Goal: Answer question/provide support

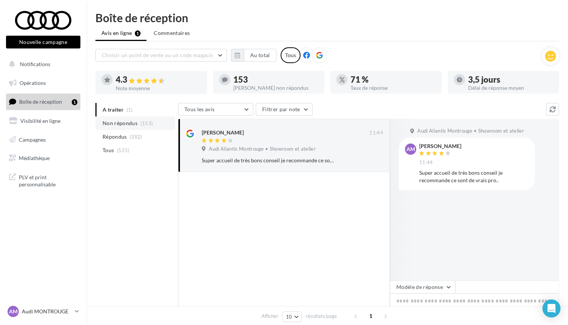
scroll to position [38, 0]
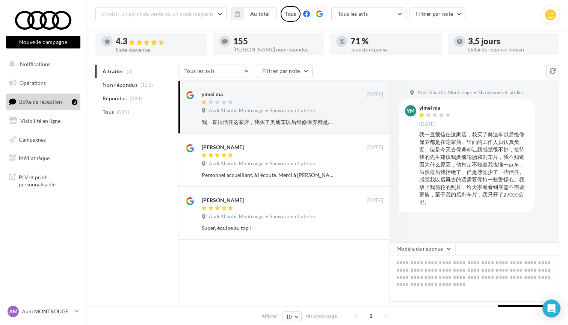
scroll to position [40, 0]
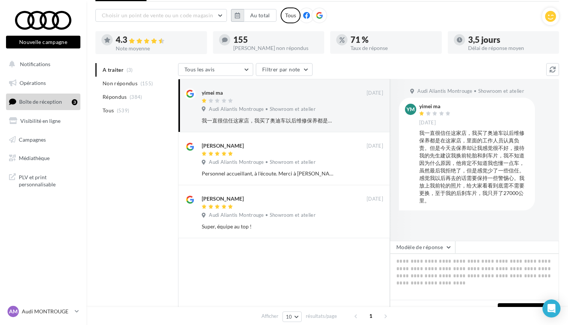
click at [238, 18] on icon "button" at bounding box center [237, 15] width 5 height 6
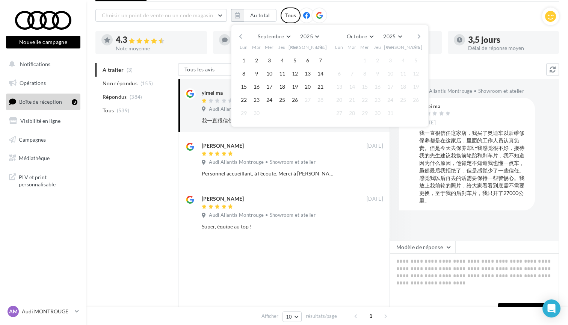
click at [240, 36] on button "button" at bounding box center [240, 36] width 6 height 11
click at [266, 37] on span "Août" at bounding box center [266, 36] width 12 height 6
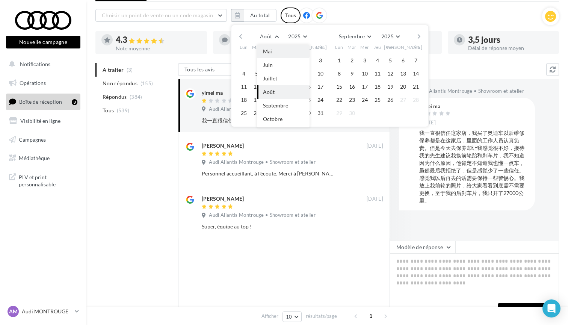
scroll to position [47, 0]
click at [273, 48] on button "Avril" at bounding box center [283, 45] width 53 height 14
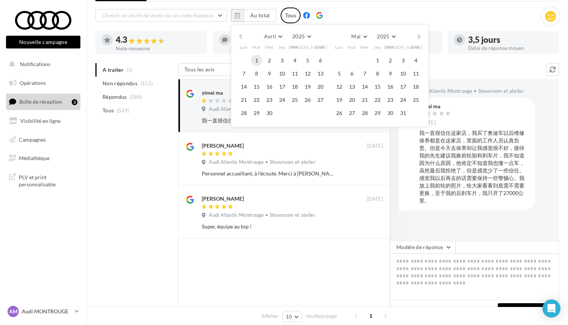
click at [255, 62] on button "1" at bounding box center [256, 60] width 11 height 11
click at [417, 40] on button "button" at bounding box center [419, 36] width 6 height 11
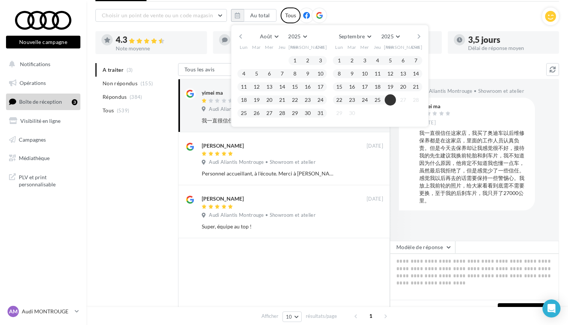
click at [391, 102] on button "26" at bounding box center [389, 99] width 11 height 11
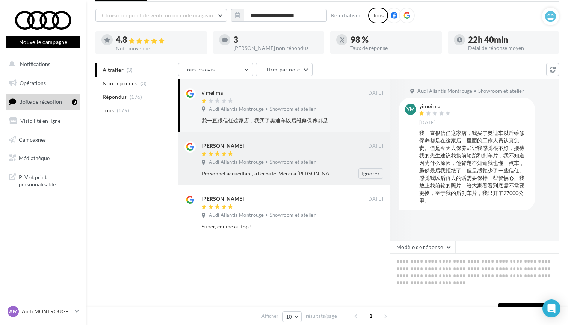
click at [265, 153] on div at bounding box center [284, 154] width 165 height 6
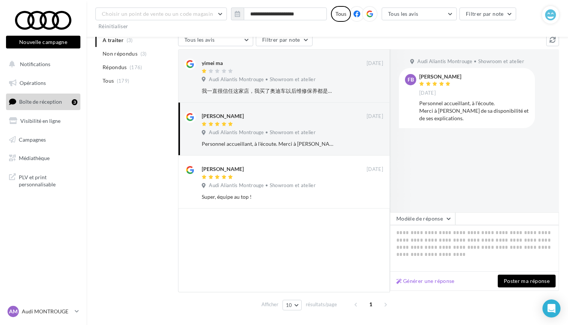
scroll to position [99, 0]
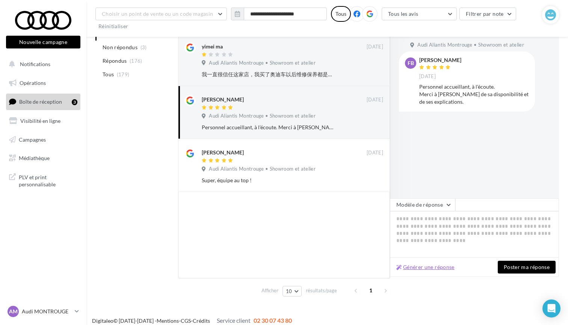
click at [431, 268] on button "Générer une réponse" at bounding box center [425, 266] width 64 height 9
type textarea "**********"
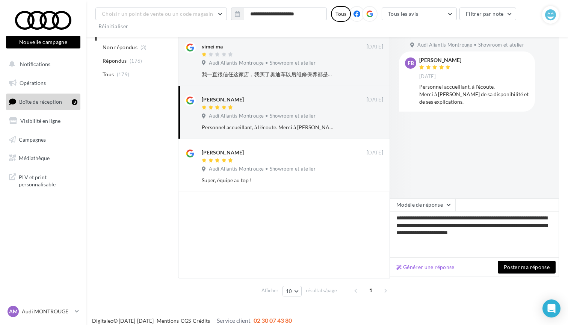
click at [514, 271] on button "Poster ma réponse" at bounding box center [526, 267] width 58 height 13
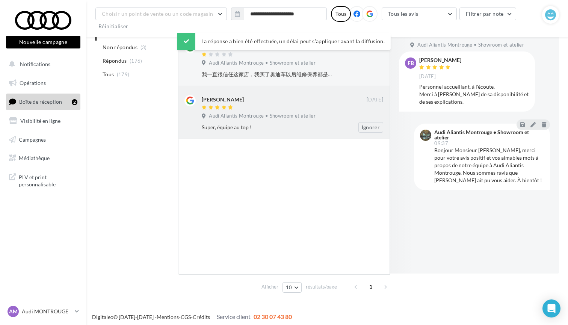
click at [256, 103] on div "[PERSON_NAME]" at bounding box center [284, 103] width 165 height 16
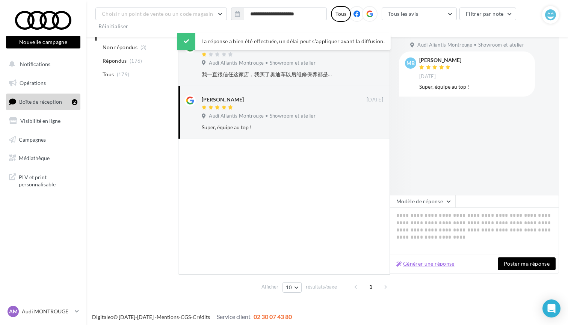
click at [441, 261] on button "Générer une réponse" at bounding box center [425, 263] width 64 height 9
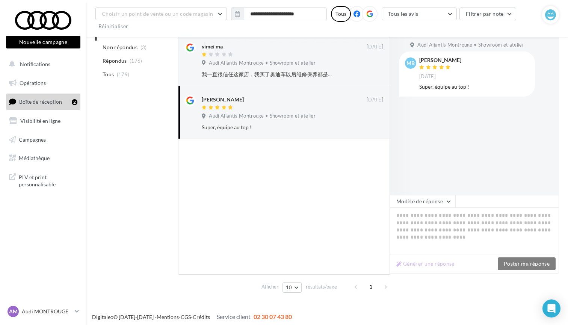
type textarea "**********"
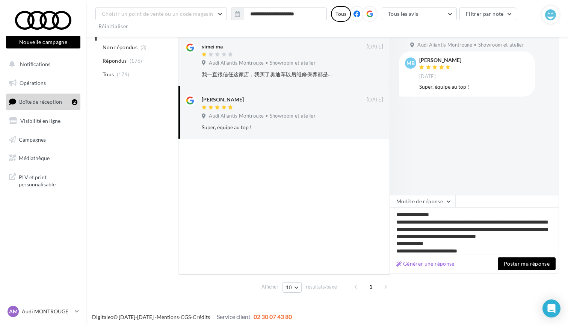
click at [530, 266] on button "Poster ma réponse" at bounding box center [526, 263] width 58 height 13
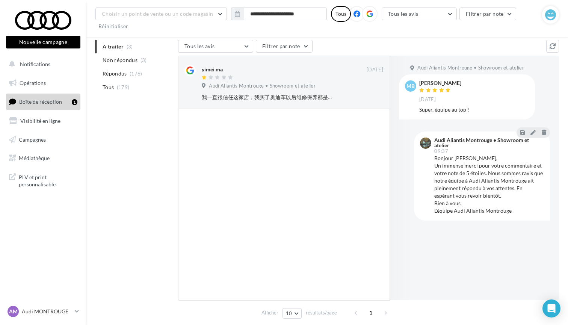
scroll to position [73, 0]
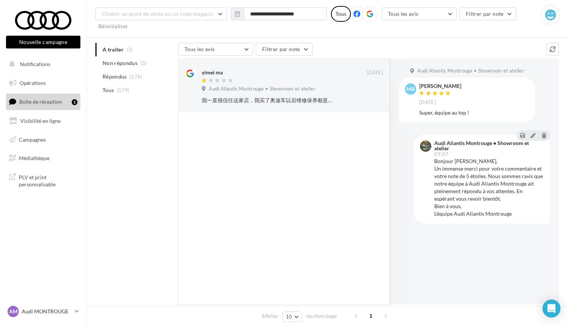
click at [204, 146] on div at bounding box center [284, 208] width 212 height 193
drag, startPoint x: 174, startPoint y: 131, endPoint x: 187, endPoint y: 137, distance: 13.8
click at [187, 137] on div "A traiter (3) Non répondus (3) Répondus (176) Tous (179) Tous les avis Tous les…" at bounding box center [326, 184] width 463 height 283
click at [187, 137] on div at bounding box center [284, 208] width 212 height 193
drag, startPoint x: 187, startPoint y: 137, endPoint x: 154, endPoint y: 126, distance: 35.1
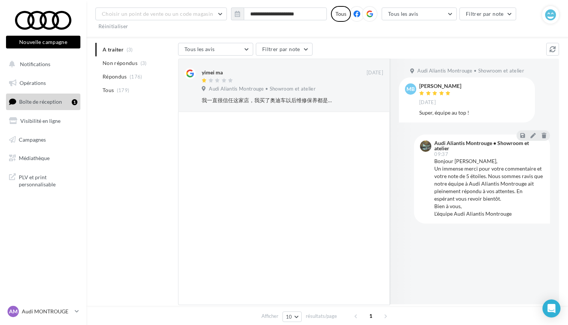
click at [154, 126] on div "A traiter (3) Non répondus (3) Répondus (176) Tous (179) Tous les avis Tous les…" at bounding box center [326, 184] width 463 height 283
drag, startPoint x: 154, startPoint y: 126, endPoint x: 188, endPoint y: 129, distance: 34.3
click at [188, 129] on div "A traiter (3) Non répondus (3) Répondus (176) Tous (179) Tous les avis Tous les…" at bounding box center [326, 184] width 463 height 283
click at [188, 129] on div at bounding box center [284, 208] width 212 height 193
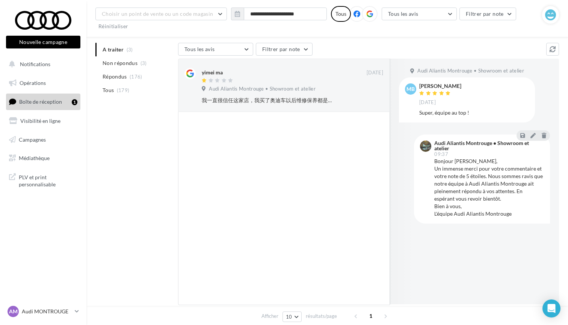
drag, startPoint x: 188, startPoint y: 129, endPoint x: 173, endPoint y: 124, distance: 15.1
click at [173, 124] on div "A traiter (3) Non répondus (3) Répondus (176) Tous (179) Tous les avis Tous les…" at bounding box center [326, 184] width 463 height 283
click at [74, 311] on link "AM Audi MONTROUGE audi-mont-gest" at bounding box center [43, 311] width 74 height 14
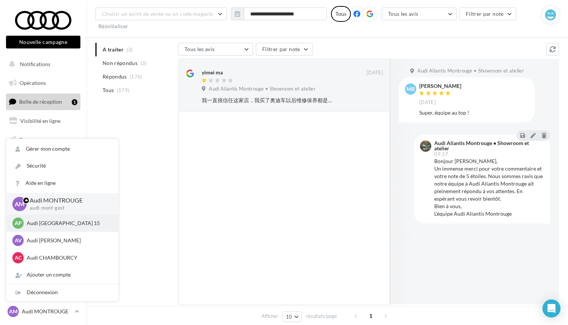
click at [50, 225] on p "Audi [GEOGRAPHIC_DATA] 15" at bounding box center [68, 223] width 83 height 8
